Goal: Navigation & Orientation: Understand site structure

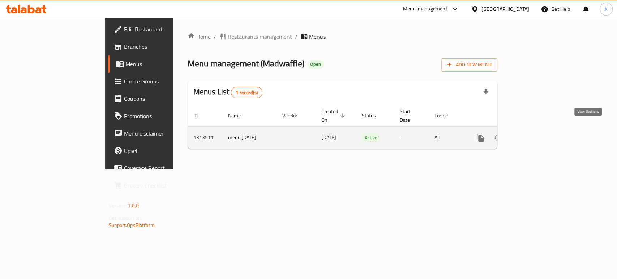
click at [541, 129] on link "enhanced table" at bounding box center [532, 137] width 17 height 17
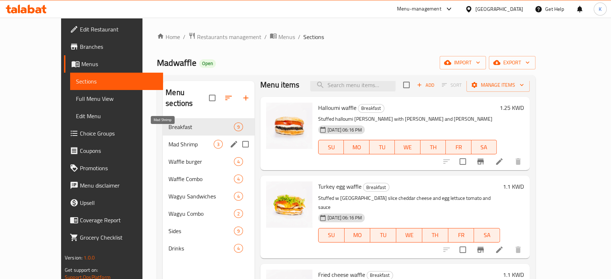
click at [176, 140] on span "Mad Shrimp" at bounding box center [190, 144] width 45 height 9
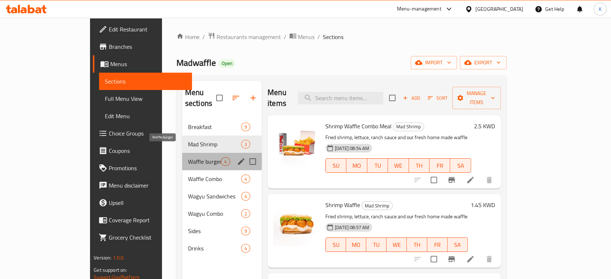
click at [188, 157] on span "Waffle burger" at bounding box center [204, 161] width 33 height 9
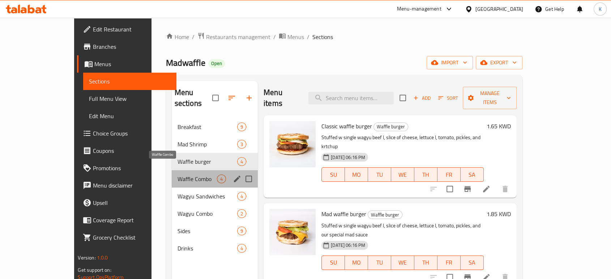
click at [178, 175] on span "Waffle Combo" at bounding box center [197, 179] width 39 height 9
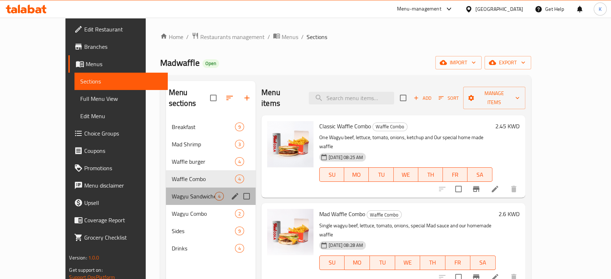
click at [174, 188] on div "Wagyu Sandwiches 4" at bounding box center [211, 196] width 90 height 17
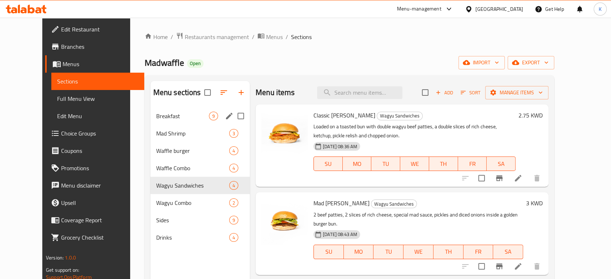
click at [159, 123] on div "Breakfast 9" at bounding box center [199, 115] width 99 height 17
